Goal: Task Accomplishment & Management: Manage account settings

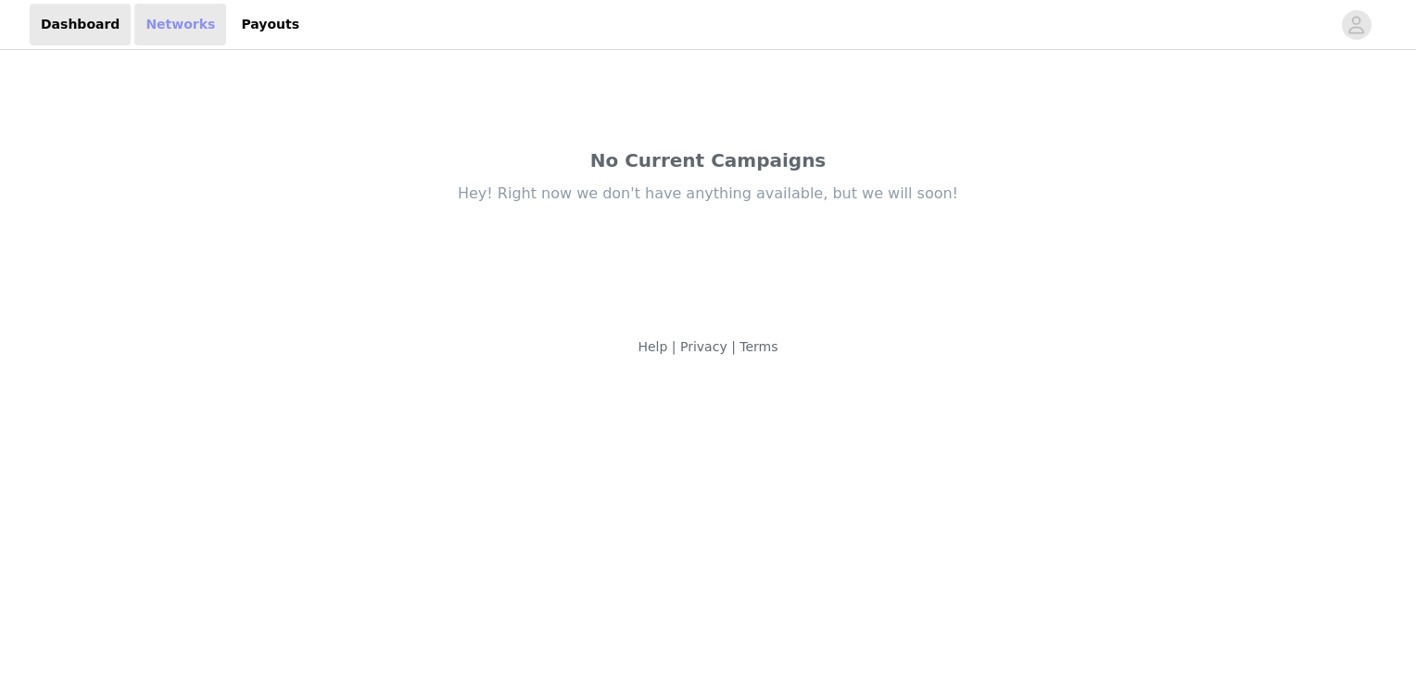
click at [165, 39] on link "Networks" at bounding box center [180, 25] width 92 height 42
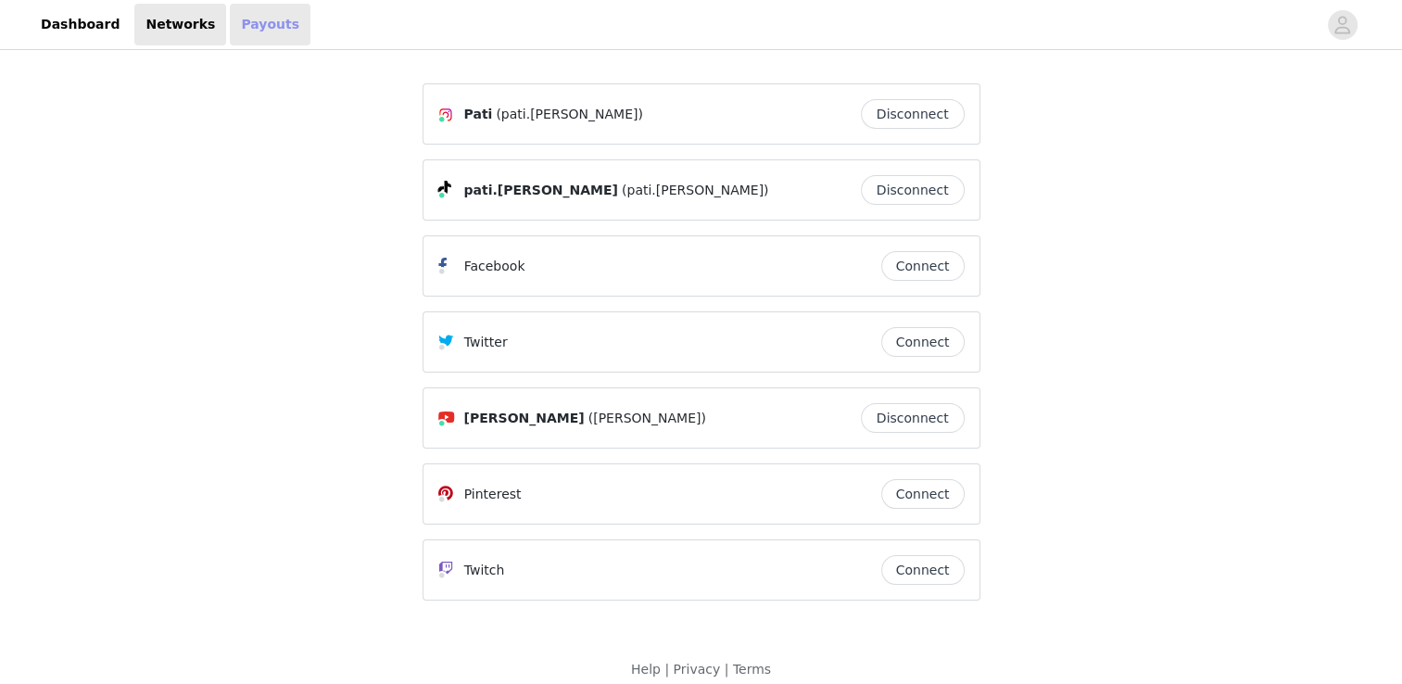
click at [249, 32] on link "Payouts" at bounding box center [270, 25] width 81 height 42
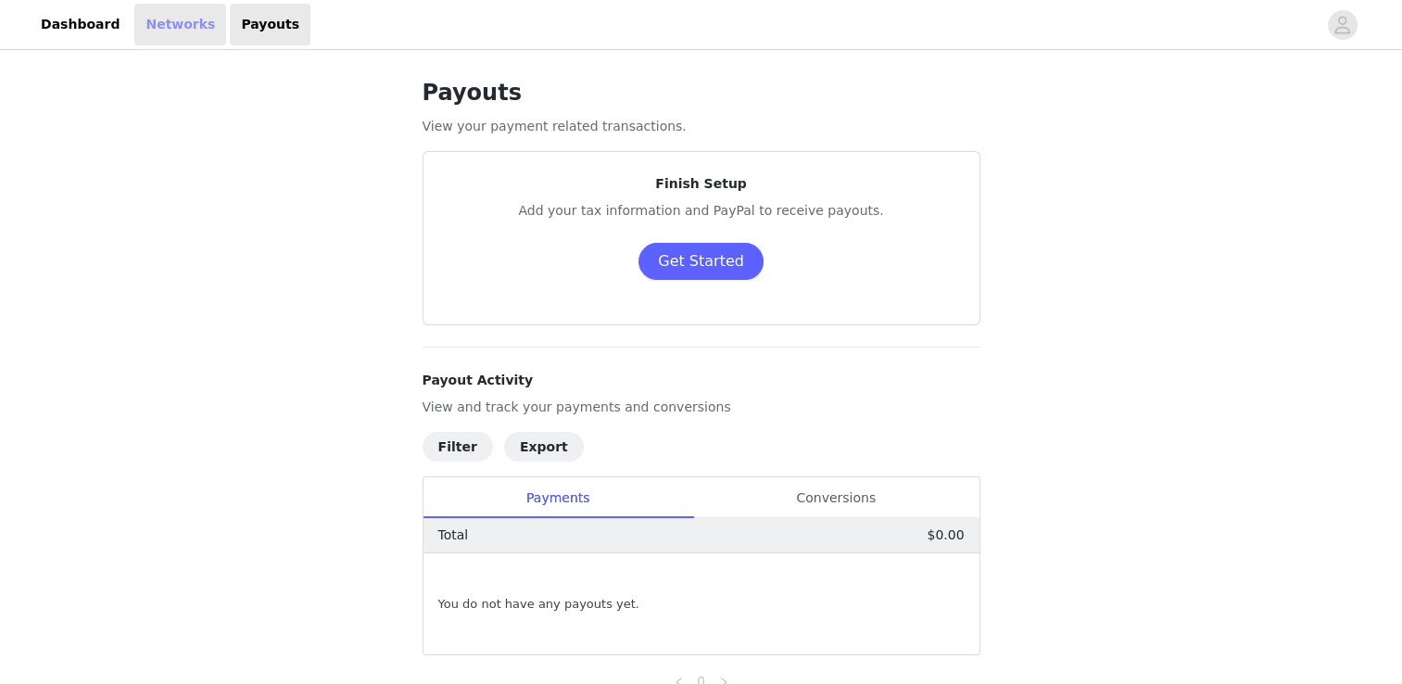
click at [172, 40] on link "Networks" at bounding box center [180, 25] width 92 height 42
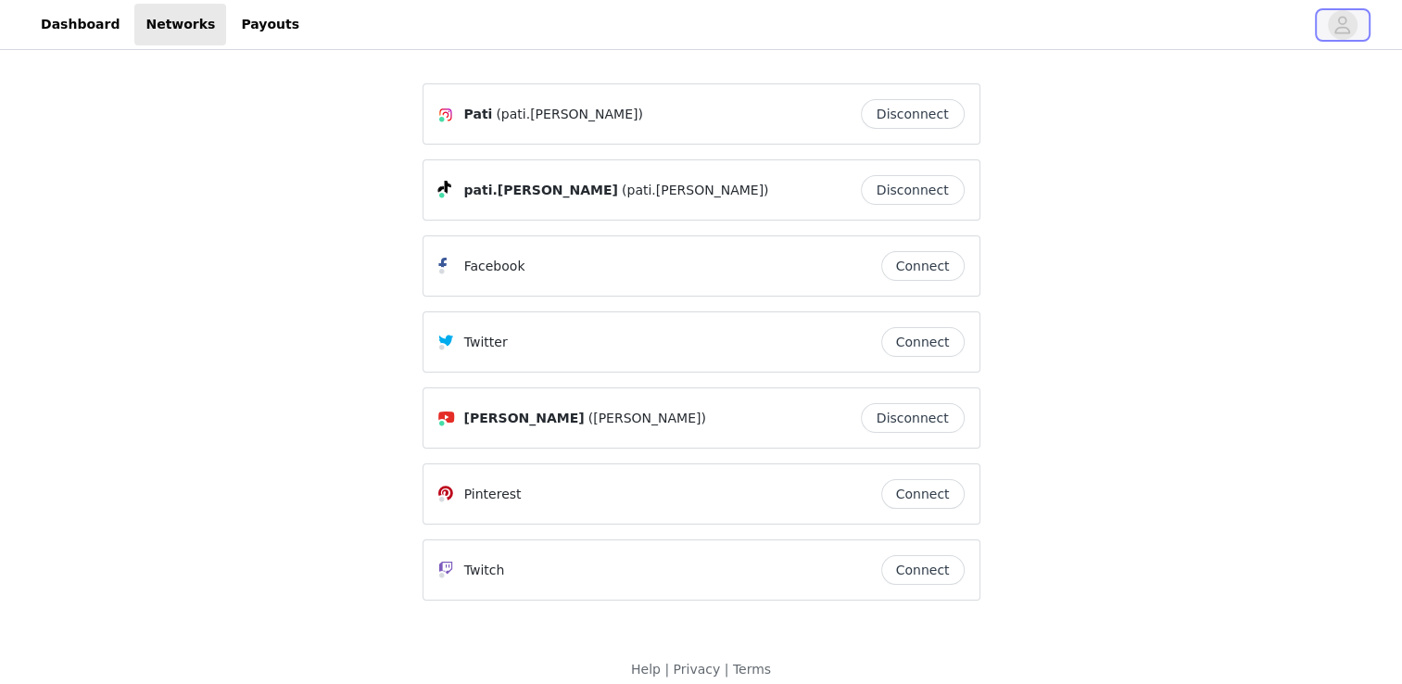
click at [1345, 31] on icon "avatar" at bounding box center [1343, 25] width 18 height 30
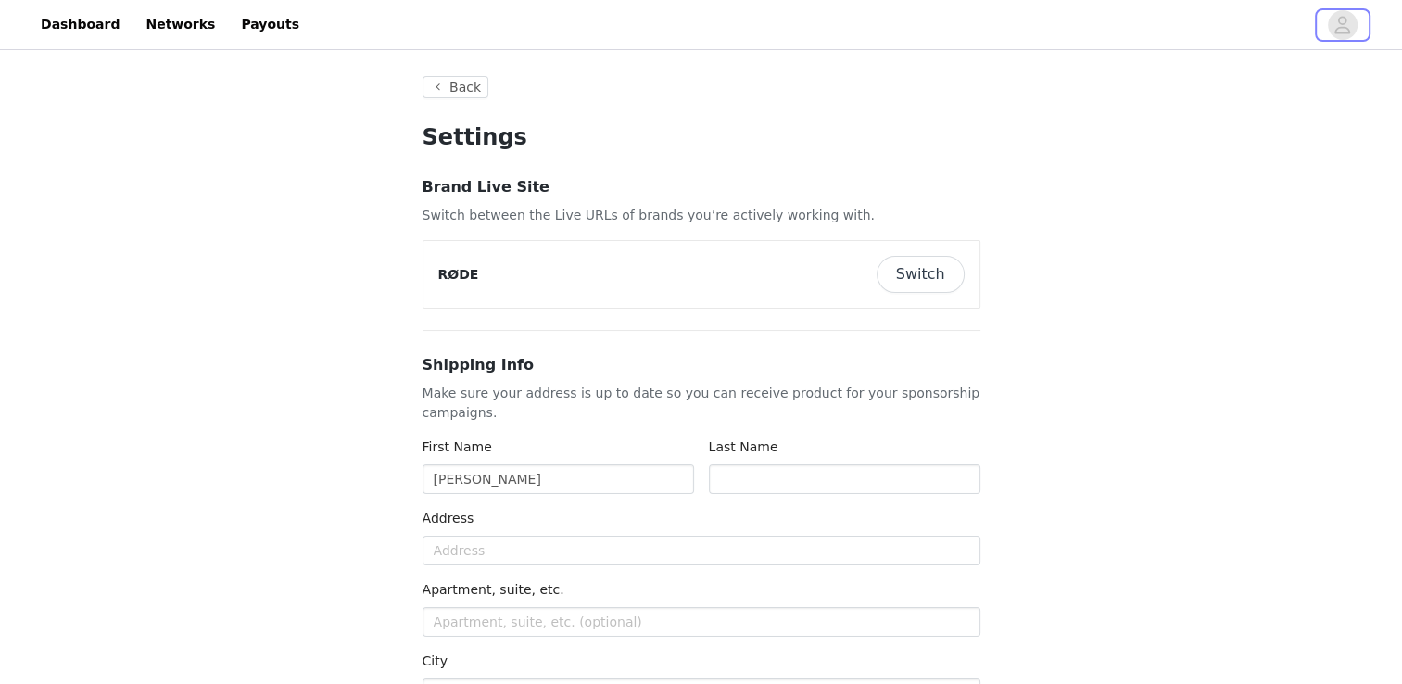
type input "+1 ([GEOGRAPHIC_DATA])"
click at [1334, 24] on icon "avatar" at bounding box center [1343, 25] width 18 height 30
click at [1336, 23] on icon "avatar" at bounding box center [1343, 25] width 18 height 30
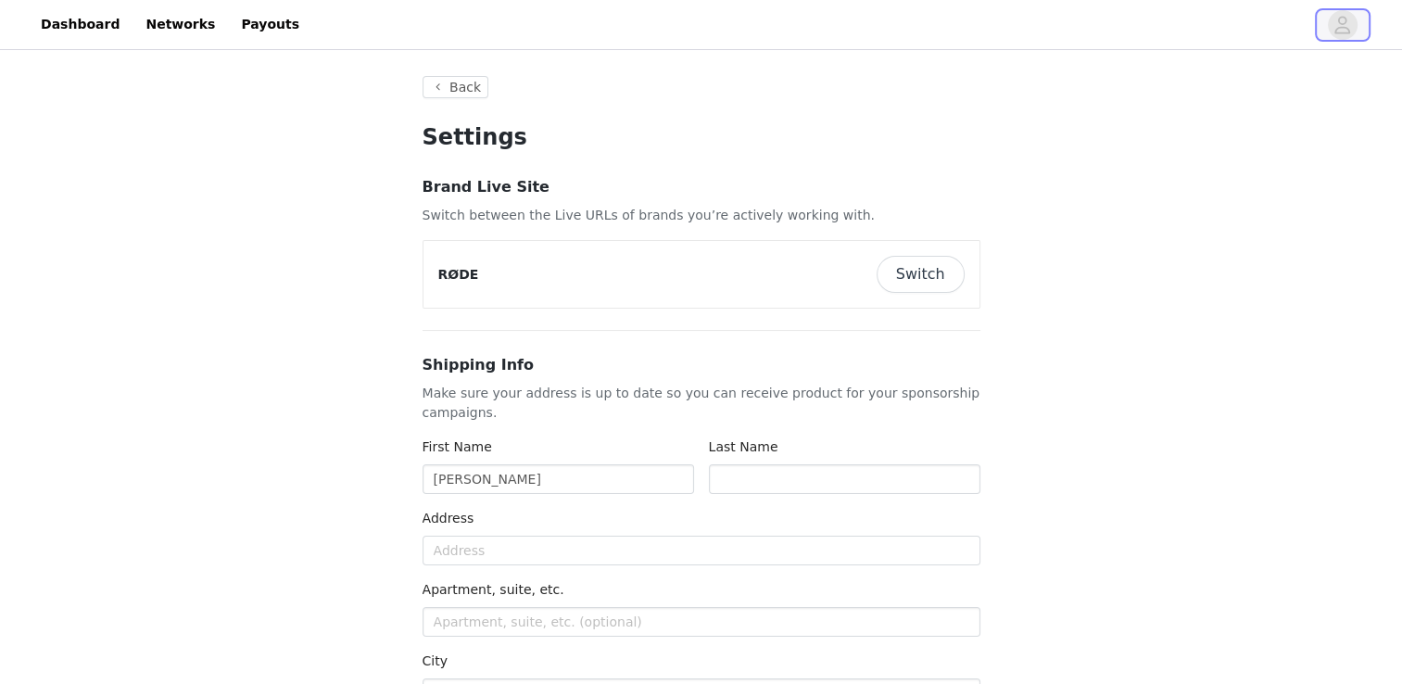
click at [1336, 29] on icon "avatar" at bounding box center [1343, 25] width 16 height 18
click at [102, 24] on link "Dashboard" at bounding box center [80, 25] width 101 height 42
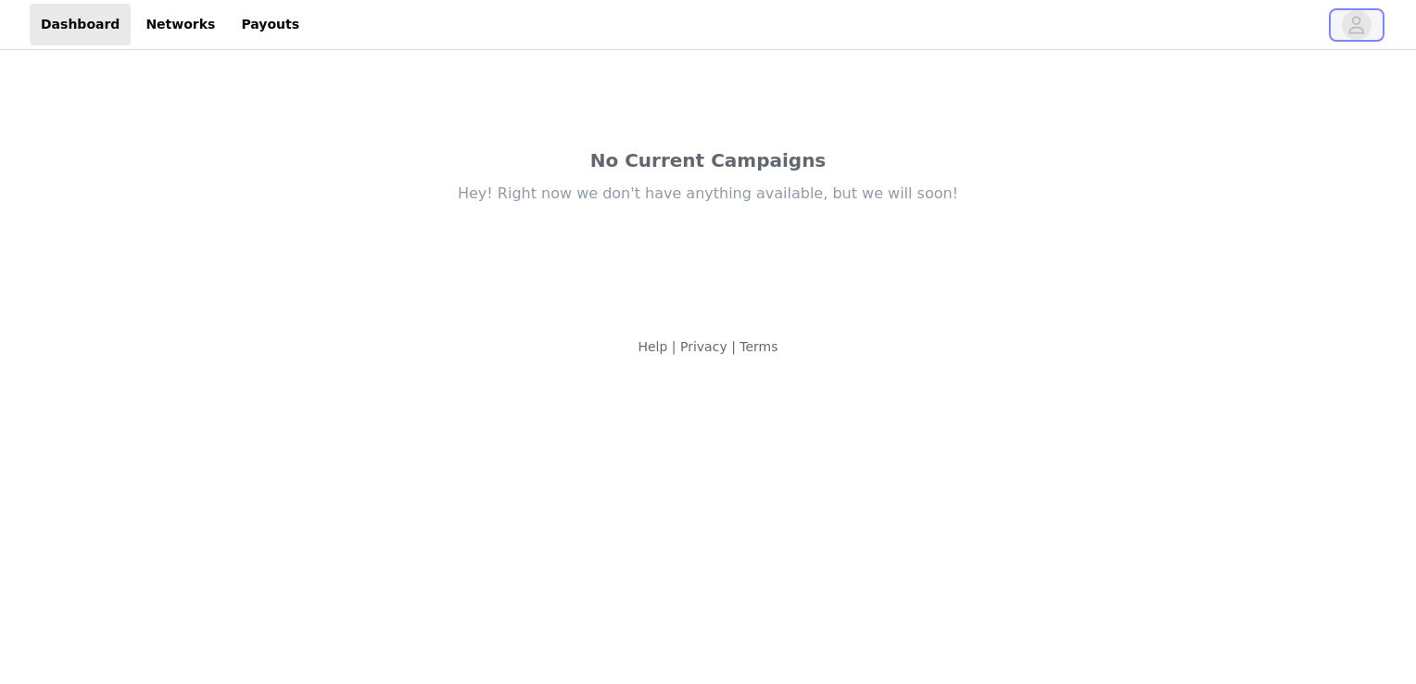
click at [1355, 32] on icon "avatar" at bounding box center [1357, 25] width 16 height 18
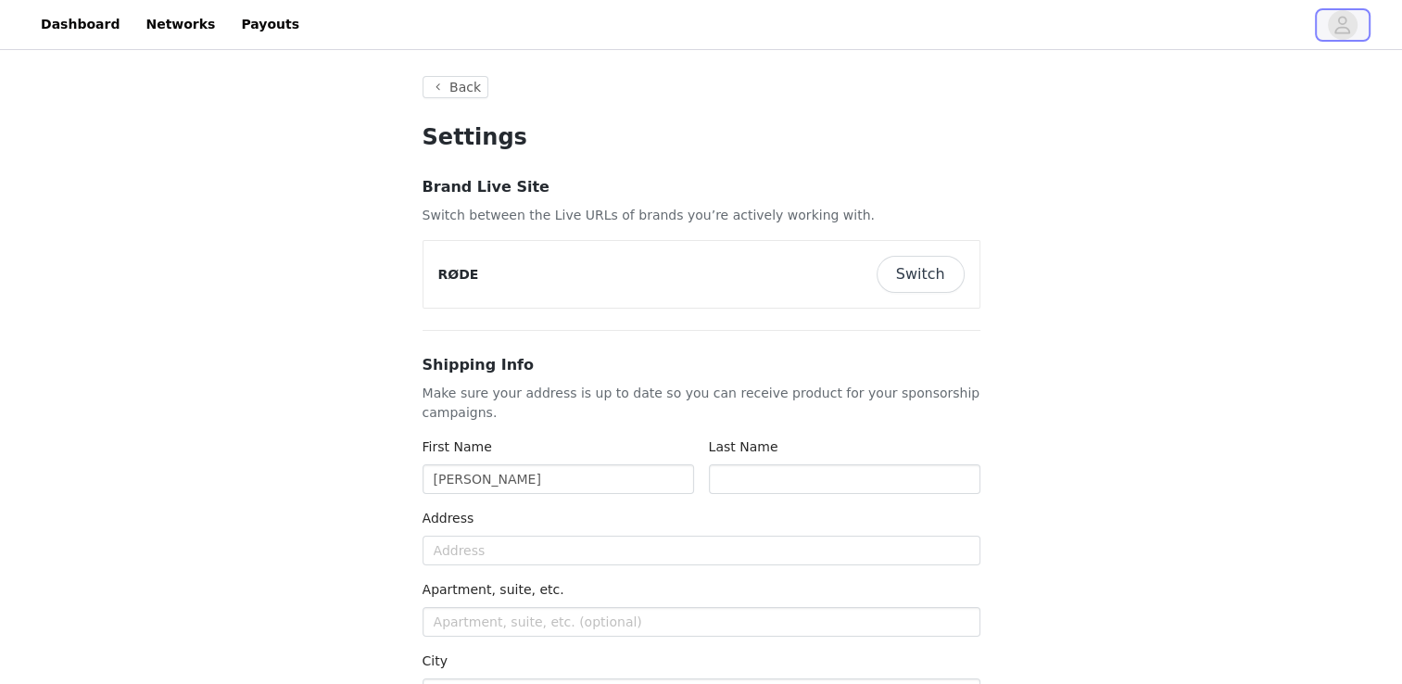
type input "+1 ([GEOGRAPHIC_DATA])"
click at [904, 280] on button "Switch" at bounding box center [921, 274] width 88 height 37
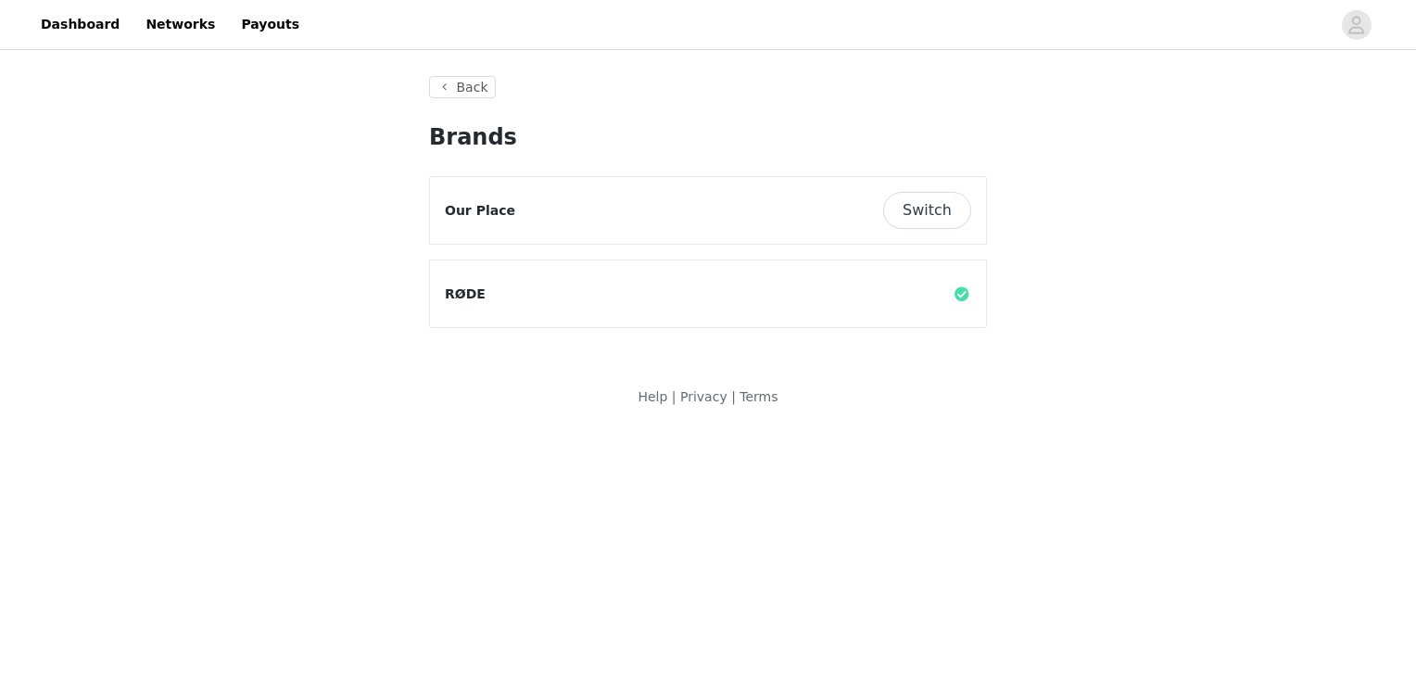
click at [929, 209] on button "Switch" at bounding box center [927, 210] width 88 height 37
